Goal: Find specific page/section: Find specific page/section

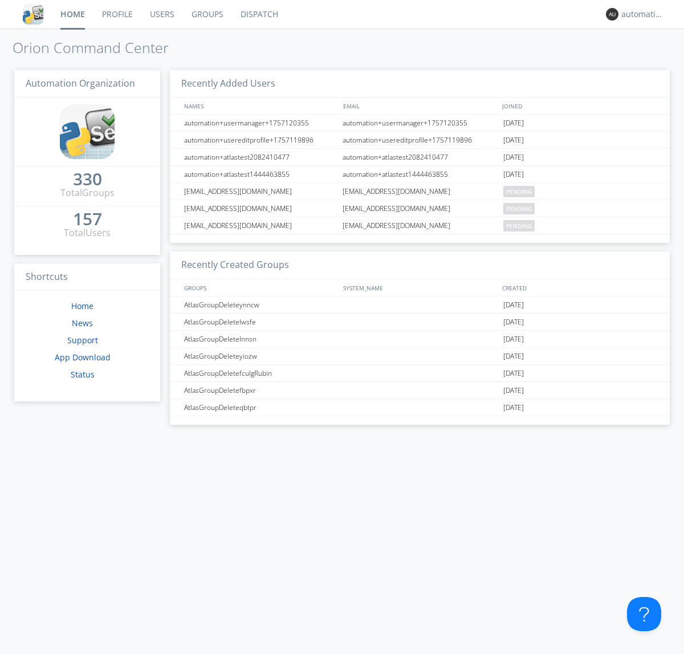
click at [258, 14] on link "Dispatch" at bounding box center [259, 14] width 55 height 29
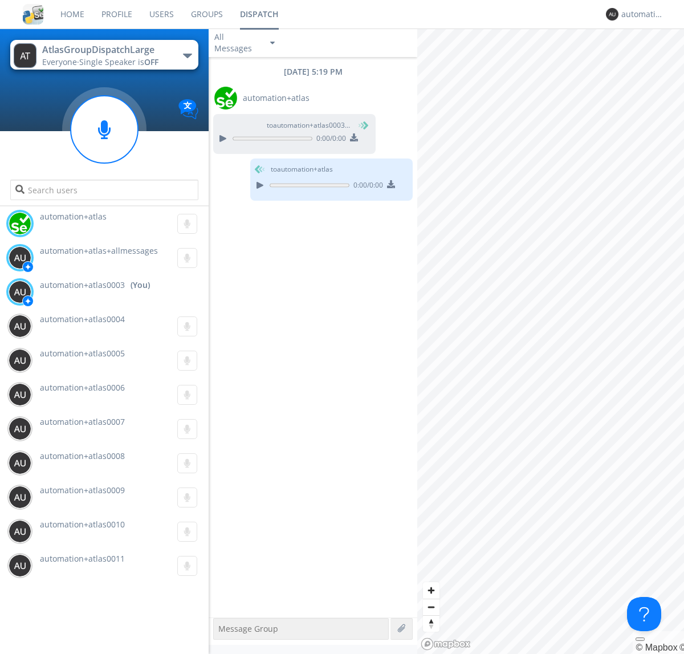
click at [187, 55] on div "button" at bounding box center [187, 56] width 9 height 5
click at [0, 0] on span "AtlasGroupDispatch" at bounding box center [0, 0] width 0 height 0
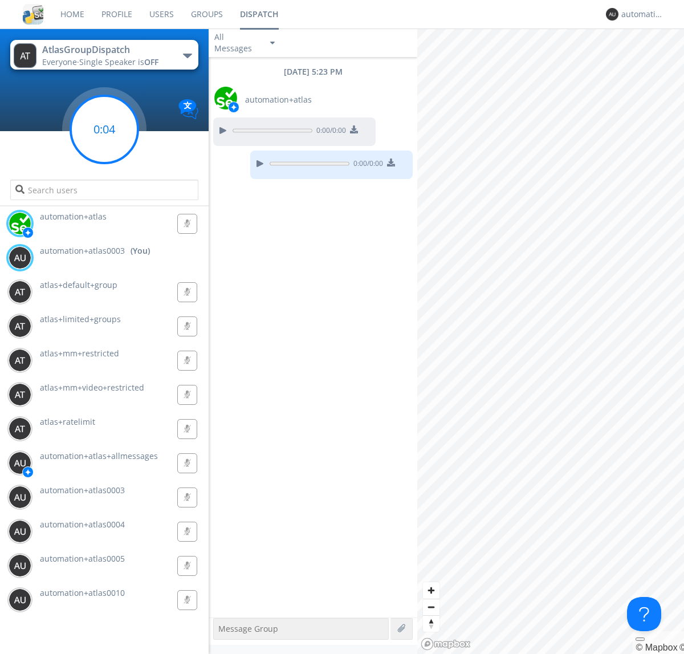
click at [104, 129] on g at bounding box center [104, 129] width 67 height 67
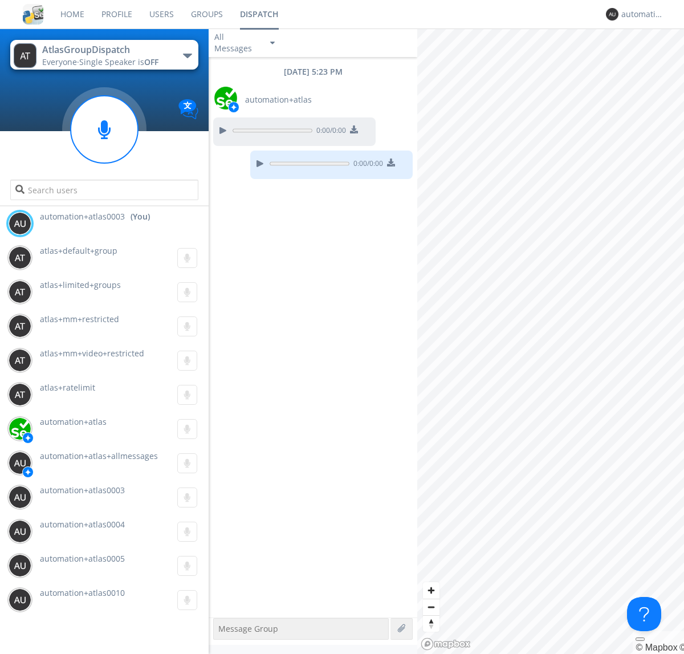
click at [187, 55] on div "button" at bounding box center [187, 56] width 9 height 5
click at [0, 0] on span "AtlasGroupDispatch2" at bounding box center [0, 0] width 0 height 0
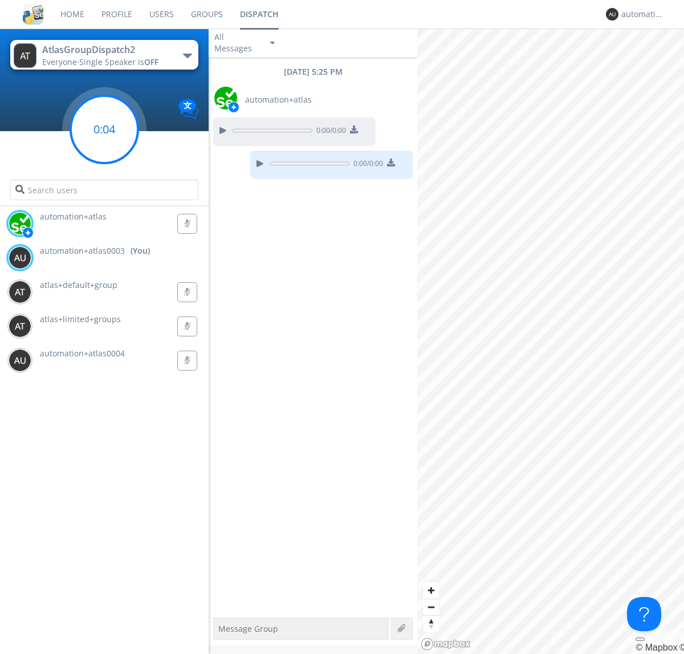
click at [104, 129] on g at bounding box center [104, 129] width 67 height 67
